Goal: Transaction & Acquisition: Purchase product/service

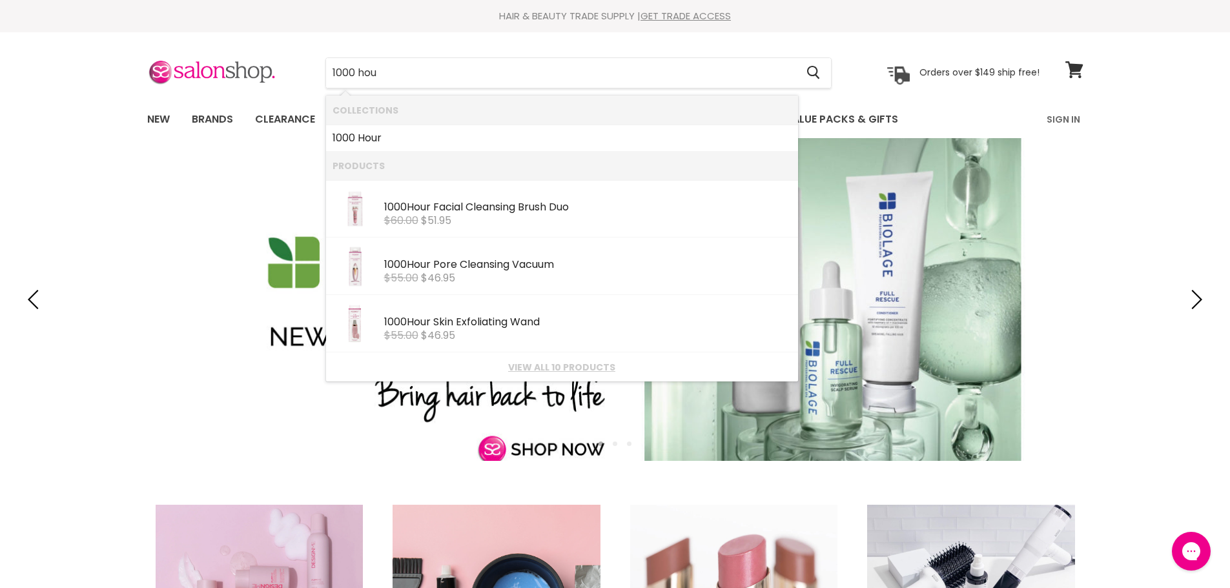
type input "1000 hour"
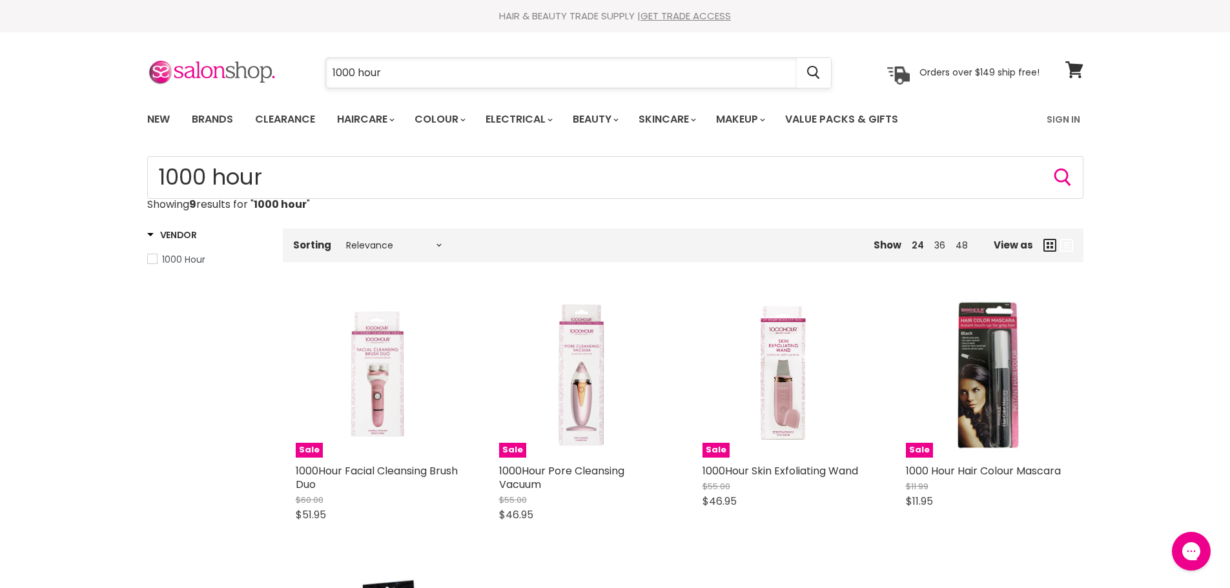
click at [420, 75] on input "1000 hour" at bounding box center [561, 73] width 471 height 30
type input "1"
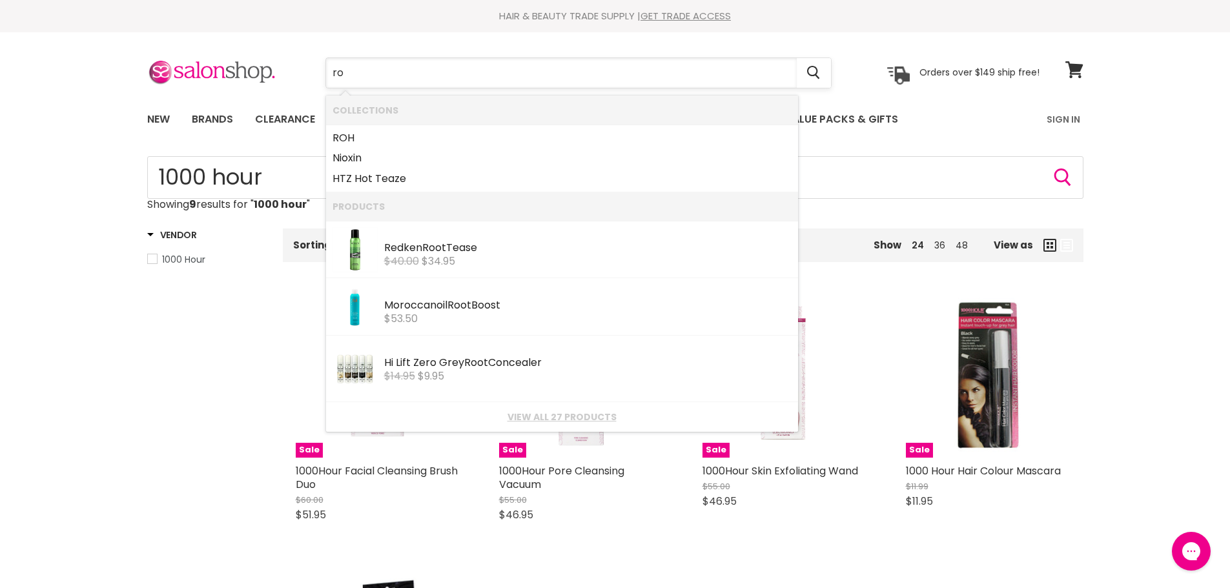
type input "r"
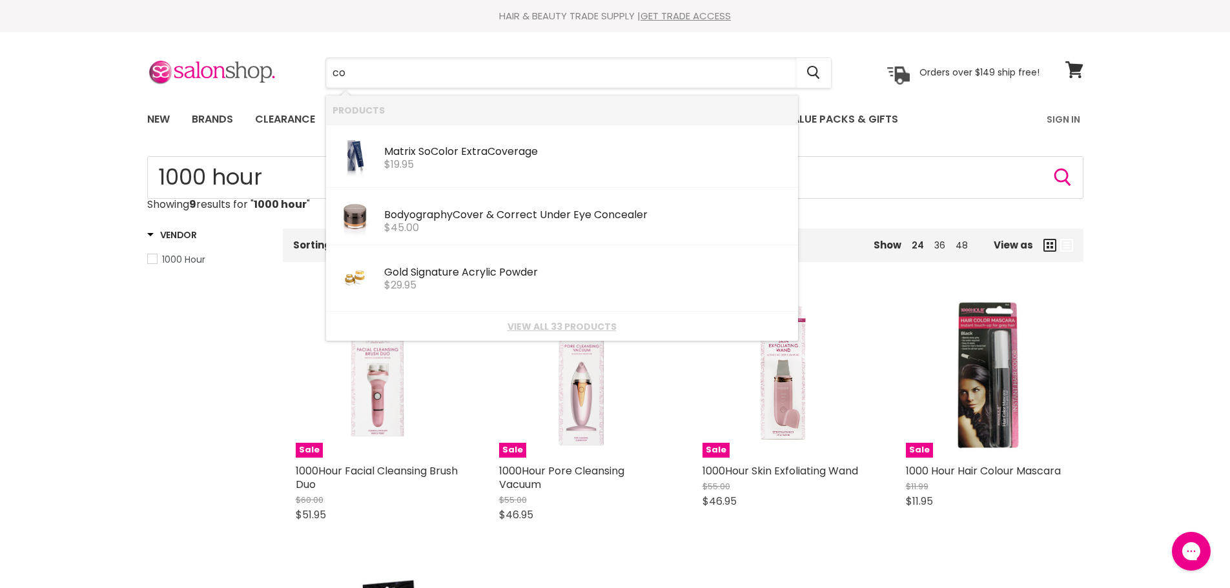
type input "c"
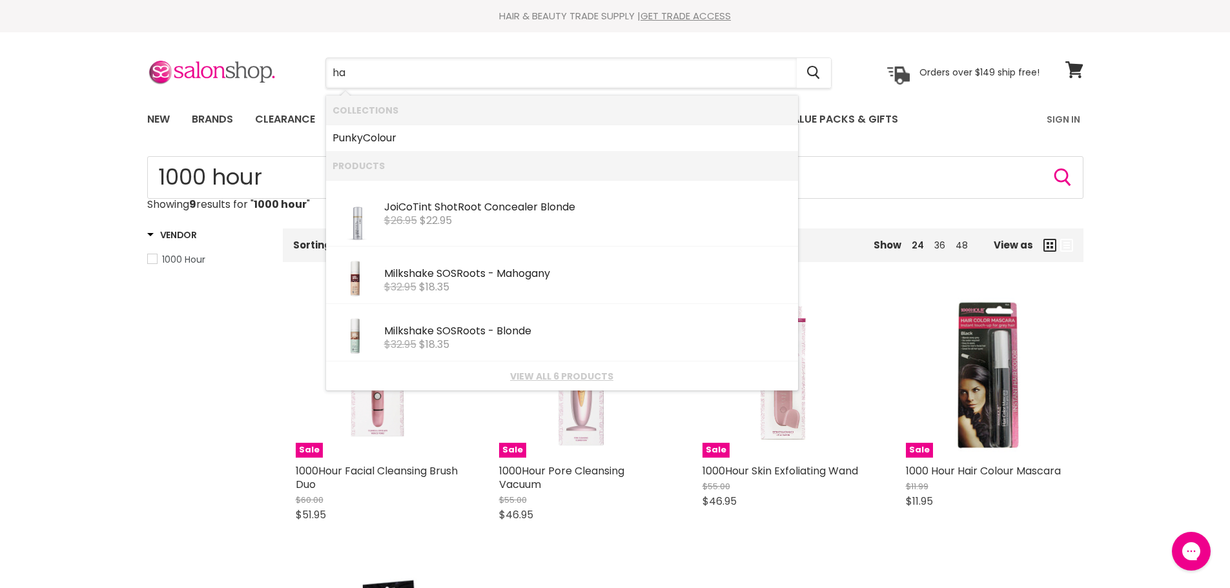
type input "h"
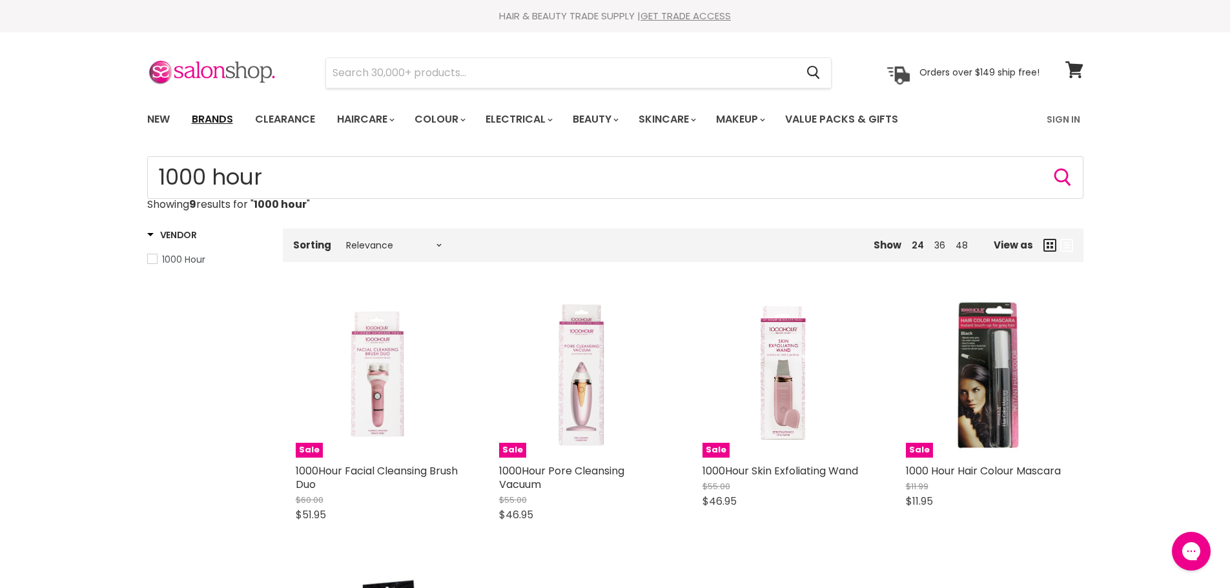
click at [205, 118] on link "Brands" at bounding box center [212, 119] width 61 height 27
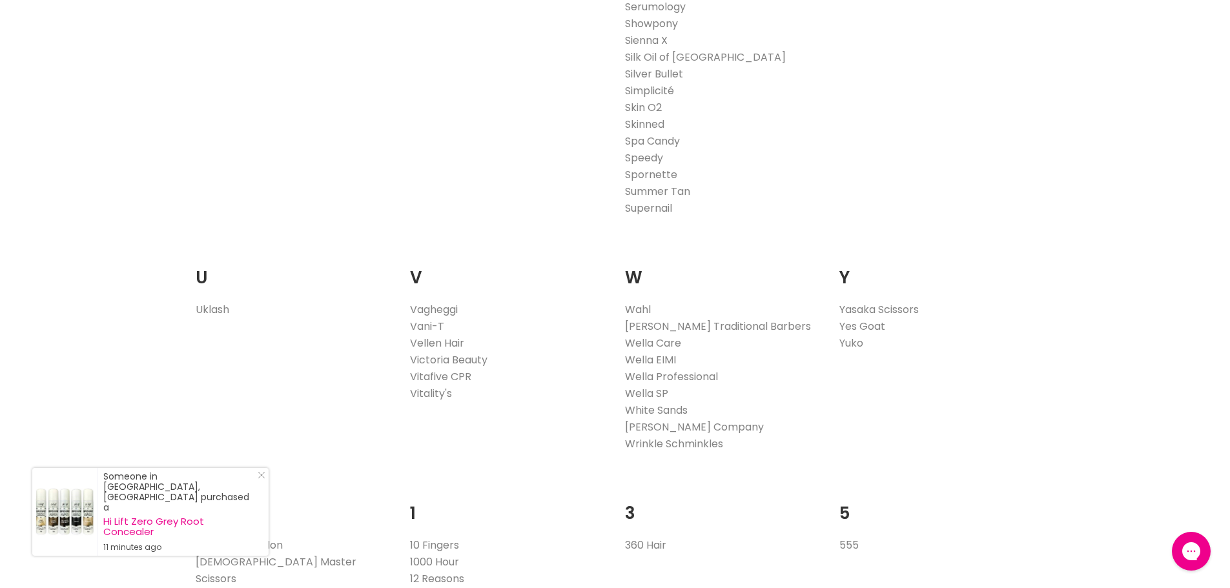
scroll to position [2388, 0]
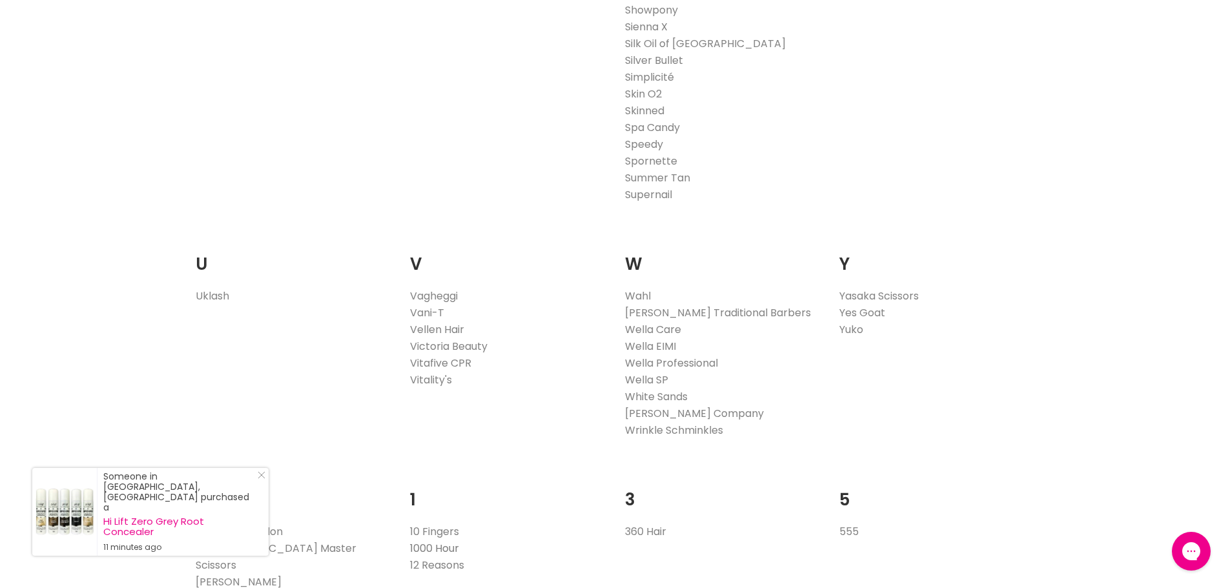
click at [447, 547] on link "1000 Hour" at bounding box center [434, 548] width 49 height 15
